Goal: Navigation & Orientation: Find specific page/section

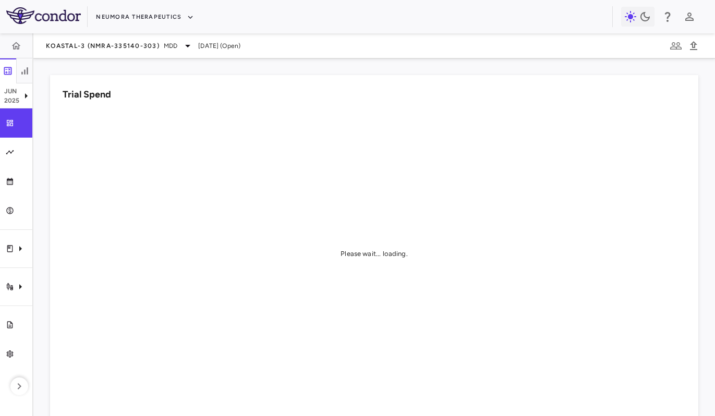
click at [110, 30] on div "Neumora Therapeutics" at bounding box center [357, 16] width 715 height 33
click at [114, 23] on button "Neumora Therapeutics" at bounding box center [145, 17] width 98 height 17
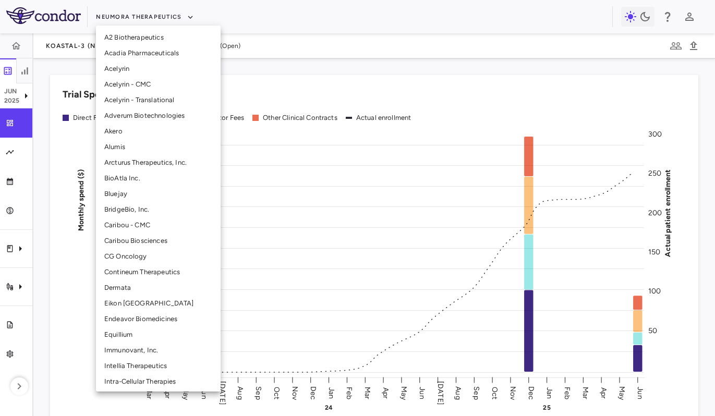
click at [159, 113] on li "Adverum Biotechnologies" at bounding box center [158, 116] width 125 height 16
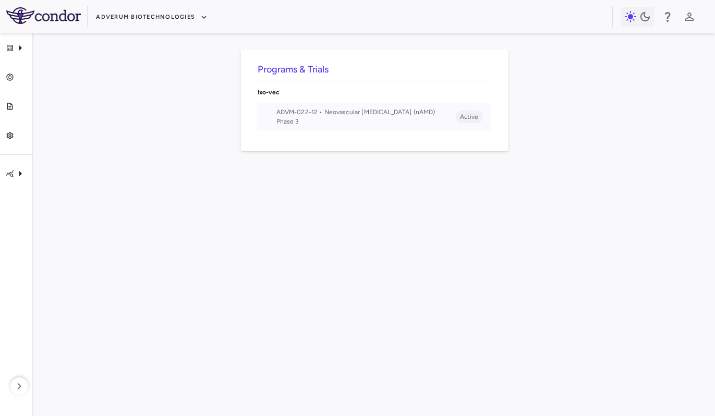
click at [306, 117] on span "ADVM-022-12 • Neovascular [MEDICAL_DATA] (nAMD)" at bounding box center [365, 111] width 179 height 9
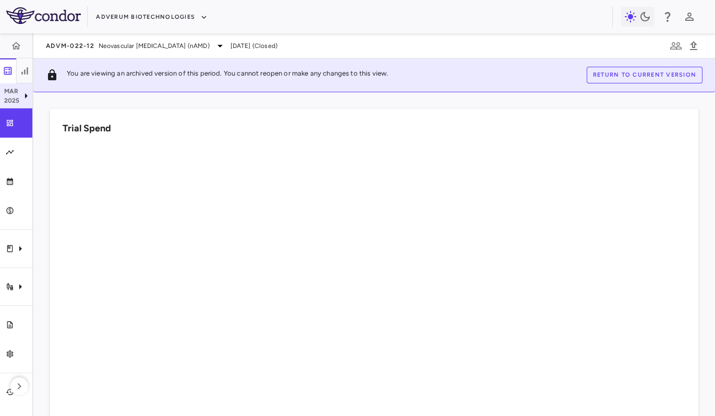
click at [6, 97] on p "2025" at bounding box center [12, 100] width 16 height 9
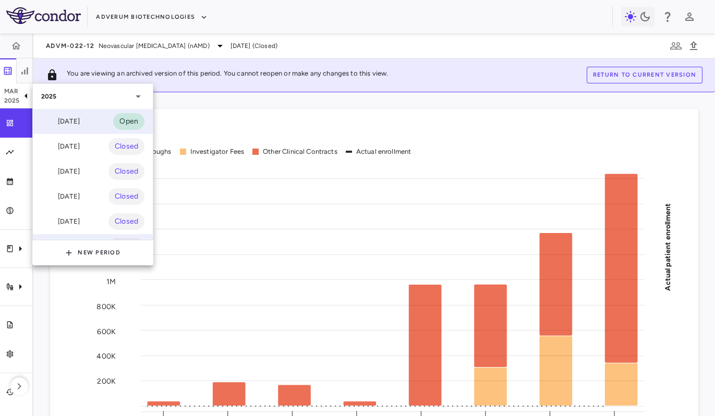
click at [80, 126] on div "[DATE]" at bounding box center [60, 121] width 39 height 13
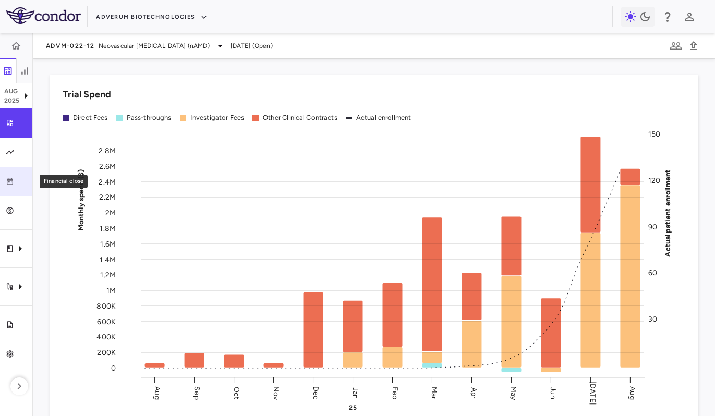
click at [19, 183] on div "Financial close" at bounding box center [20, 181] width 13 height 9
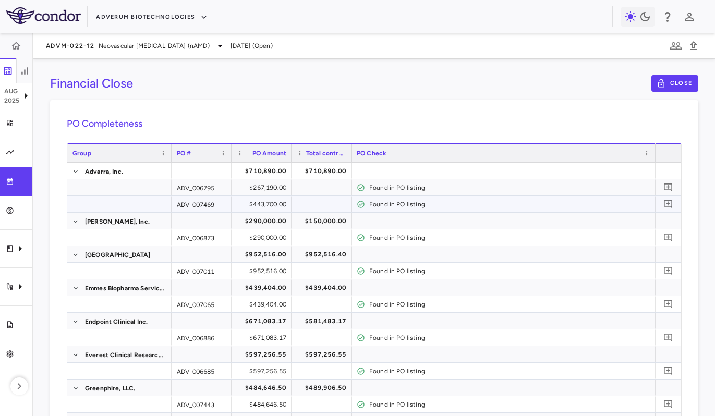
scroll to position [318, 0]
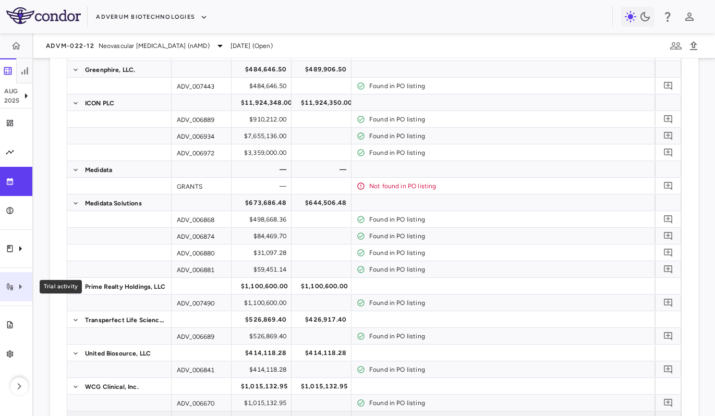
click at [17, 283] on icon "Trial activity" at bounding box center [20, 286] width 13 height 13
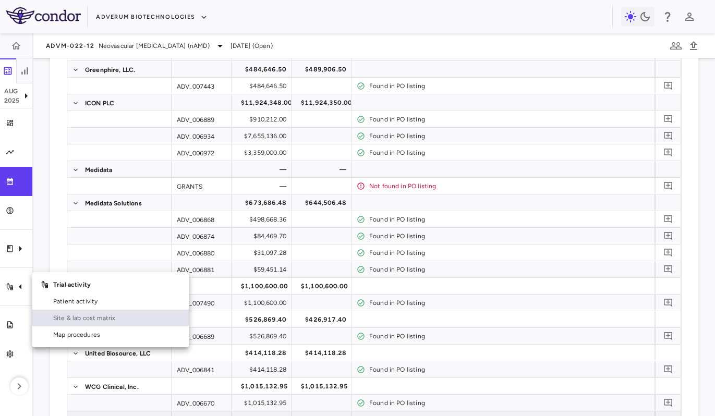
click at [57, 313] on link "Site & lab cost matrix" at bounding box center [110, 318] width 156 height 17
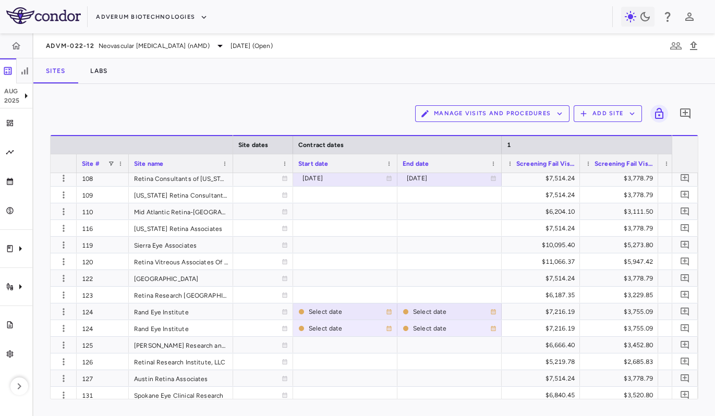
click at [243, 84] on div "Manage Visits and Procedures Add Site 0 Drag here to set row groups Drag here t…" at bounding box center [373, 250] width 681 height 332
